Goal: Information Seeking & Learning: Learn about a topic

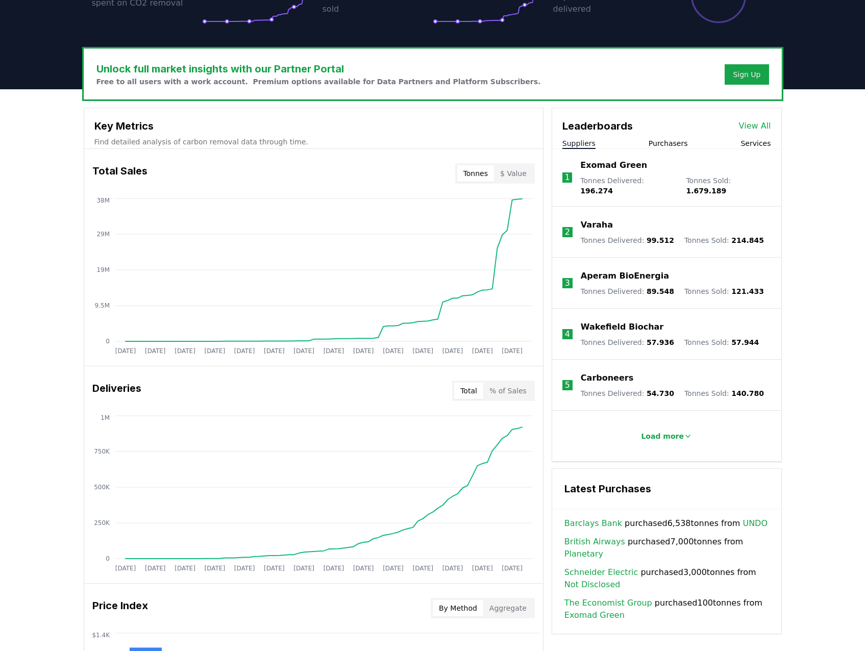
scroll to position [216, 0]
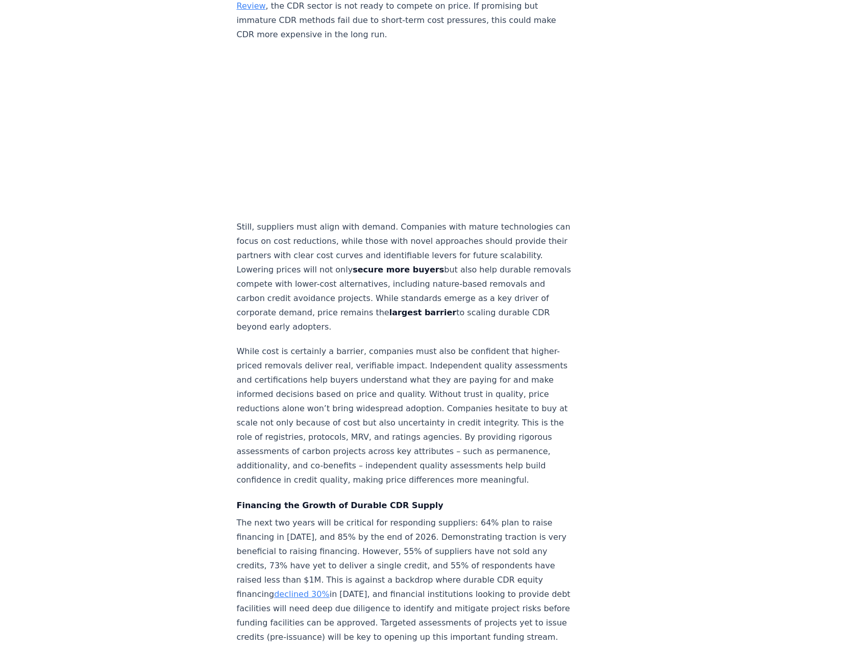
scroll to position [4340, 0]
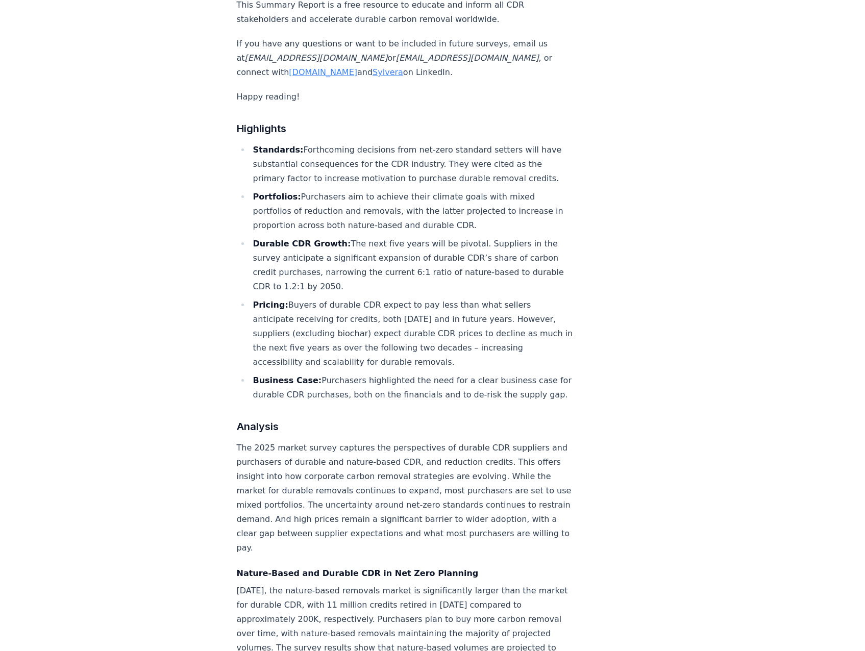
scroll to position [766, 0]
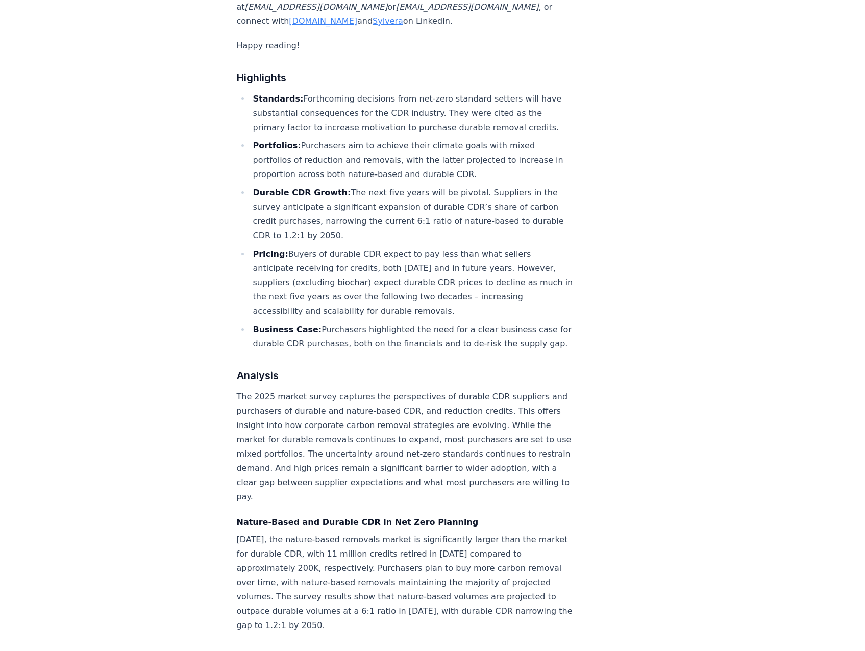
click at [382, 186] on li "Durable CDR Growth: The next five years will be pivotal. Suppliers in the surve…" at bounding box center [412, 214] width 325 height 57
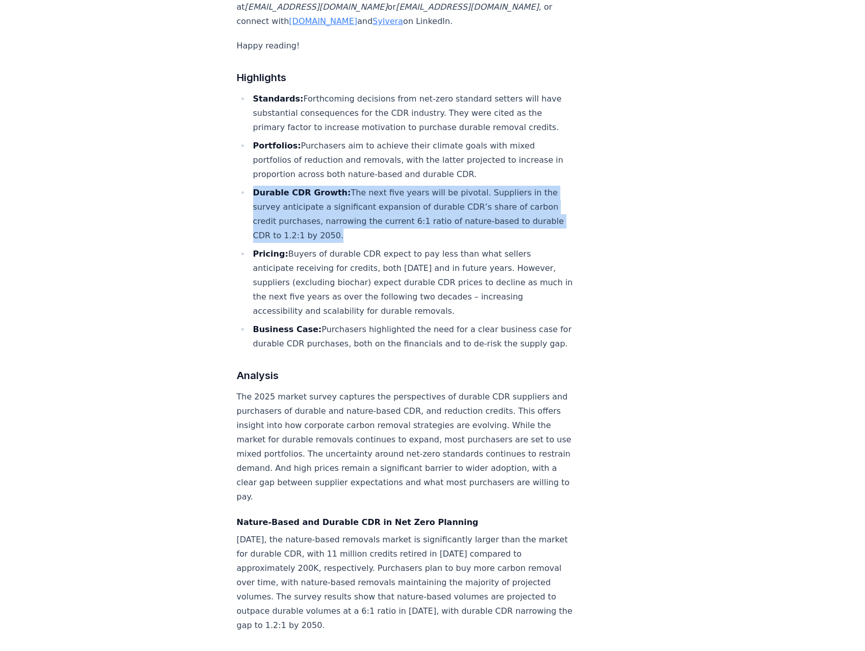
click at [382, 186] on li "Durable CDR Growth: The next five years will be pivotal. Suppliers in the surve…" at bounding box center [412, 214] width 325 height 57
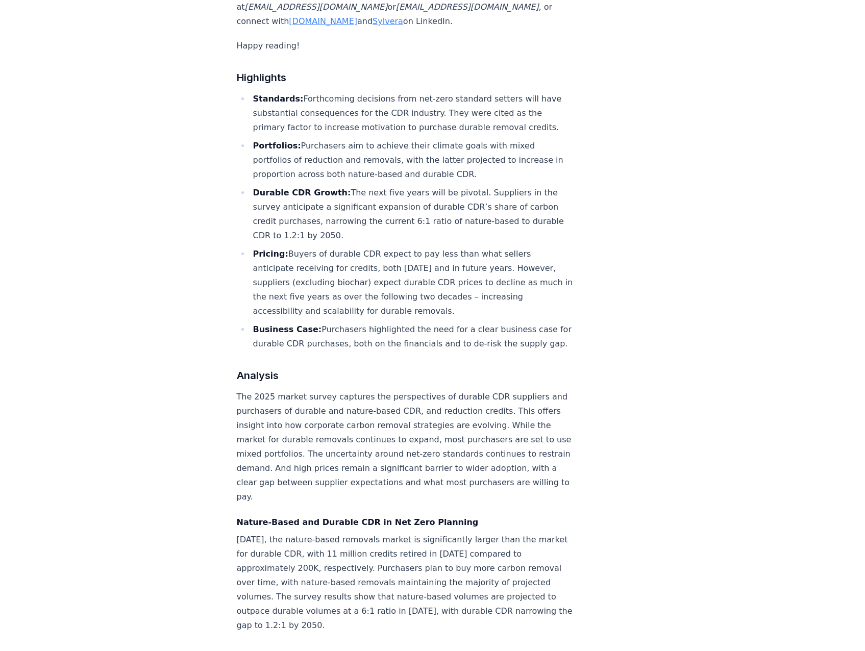
click at [443, 247] on li "Pricing: Buyers of durable CDR expect to pay less than what sellers anticipate …" at bounding box center [412, 282] width 325 height 71
drag, startPoint x: 487, startPoint y: 155, endPoint x: 513, endPoint y: 185, distance: 40.2
click at [512, 186] on li "Durable CDR Growth: The next five years will be pivotal. Suppliers in the surve…" at bounding box center [412, 214] width 325 height 57
click at [505, 194] on li "Durable CDR Growth: The next five years will be pivotal. Suppliers in the surve…" at bounding box center [412, 214] width 325 height 57
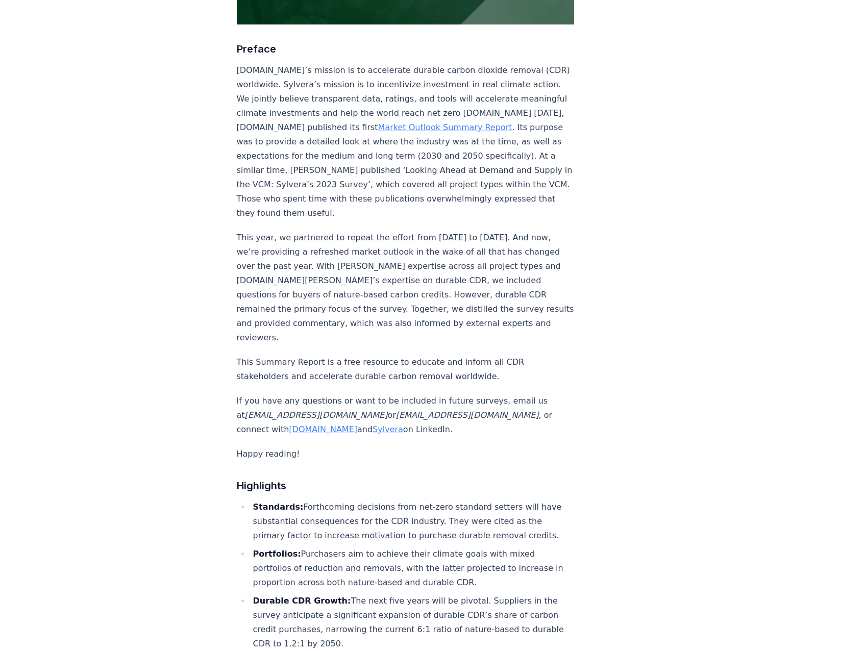
scroll to position [4239, 0]
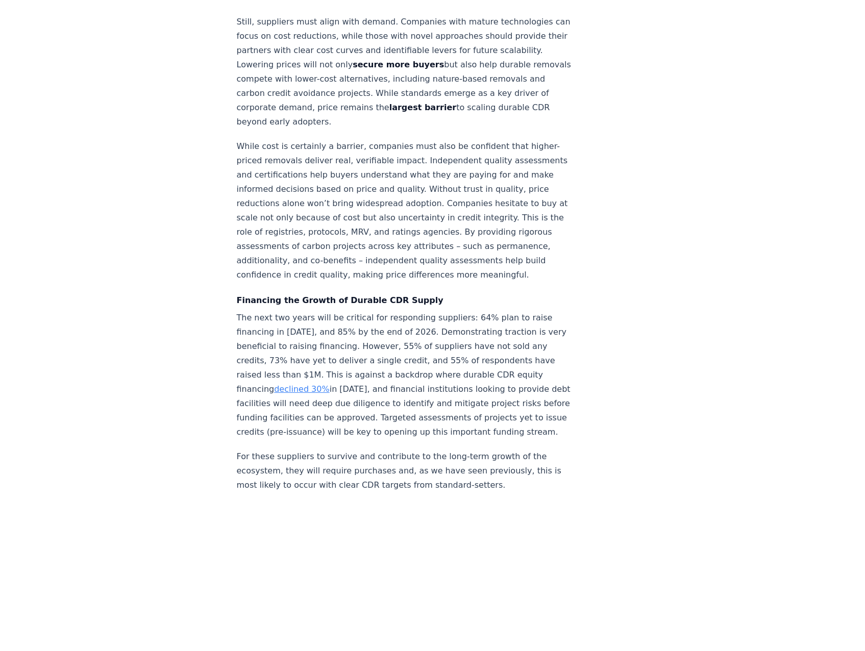
click at [473, 282] on p "While cost is certainly a barrier, companies must also be confident that higher…" at bounding box center [406, 210] width 338 height 143
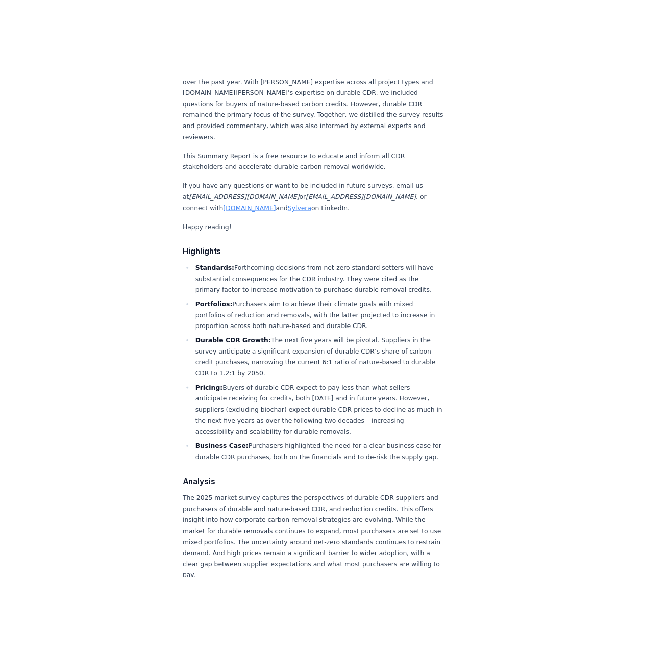
scroll to position [1022, 0]
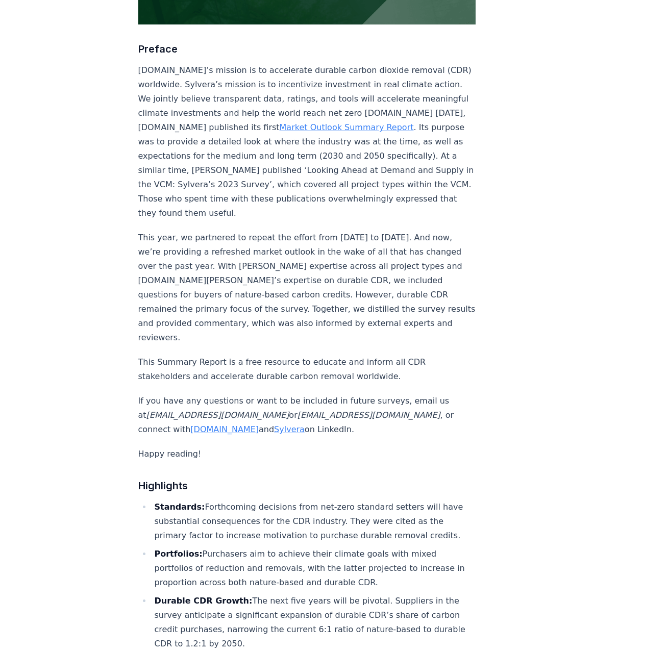
scroll to position [715, 0]
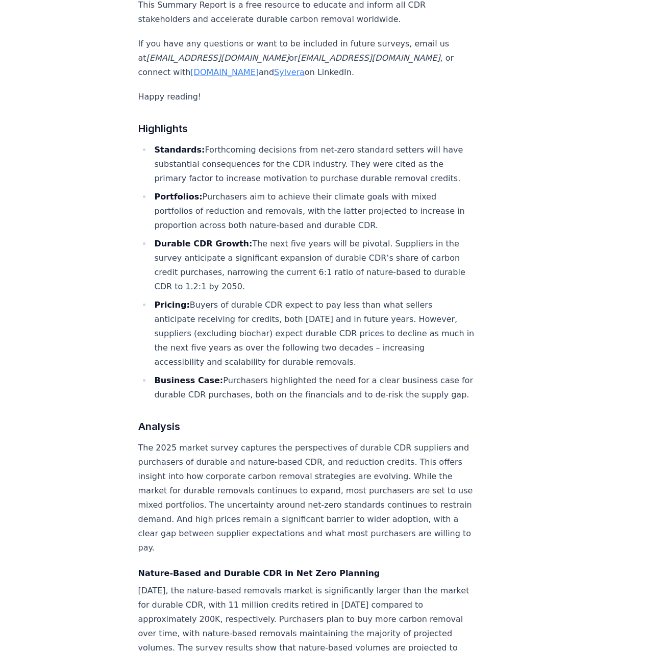
click at [287, 298] on li "Pricing: Buyers of durable CDR expect to pay less than what sellers anticipate …" at bounding box center [314, 333] width 325 height 71
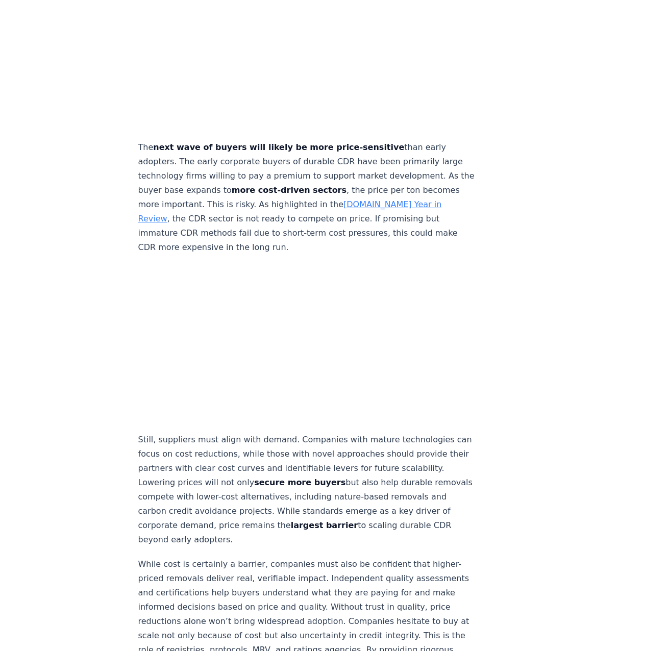
scroll to position [3565, 0]
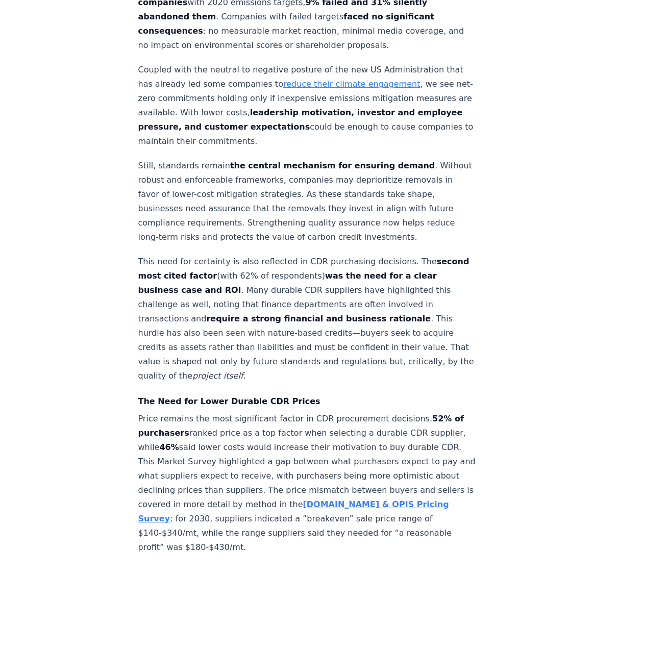
click at [278, 245] on p "Still, standards remain the central mechanism for ensuring demand . Without rob…" at bounding box center [307, 202] width 338 height 86
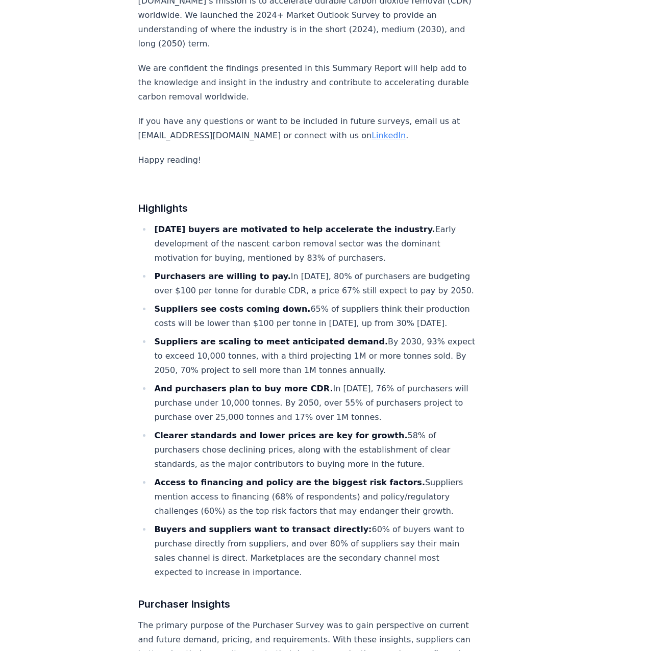
scroll to position [817, 0]
